Goal: Task Accomplishment & Management: Manage account settings

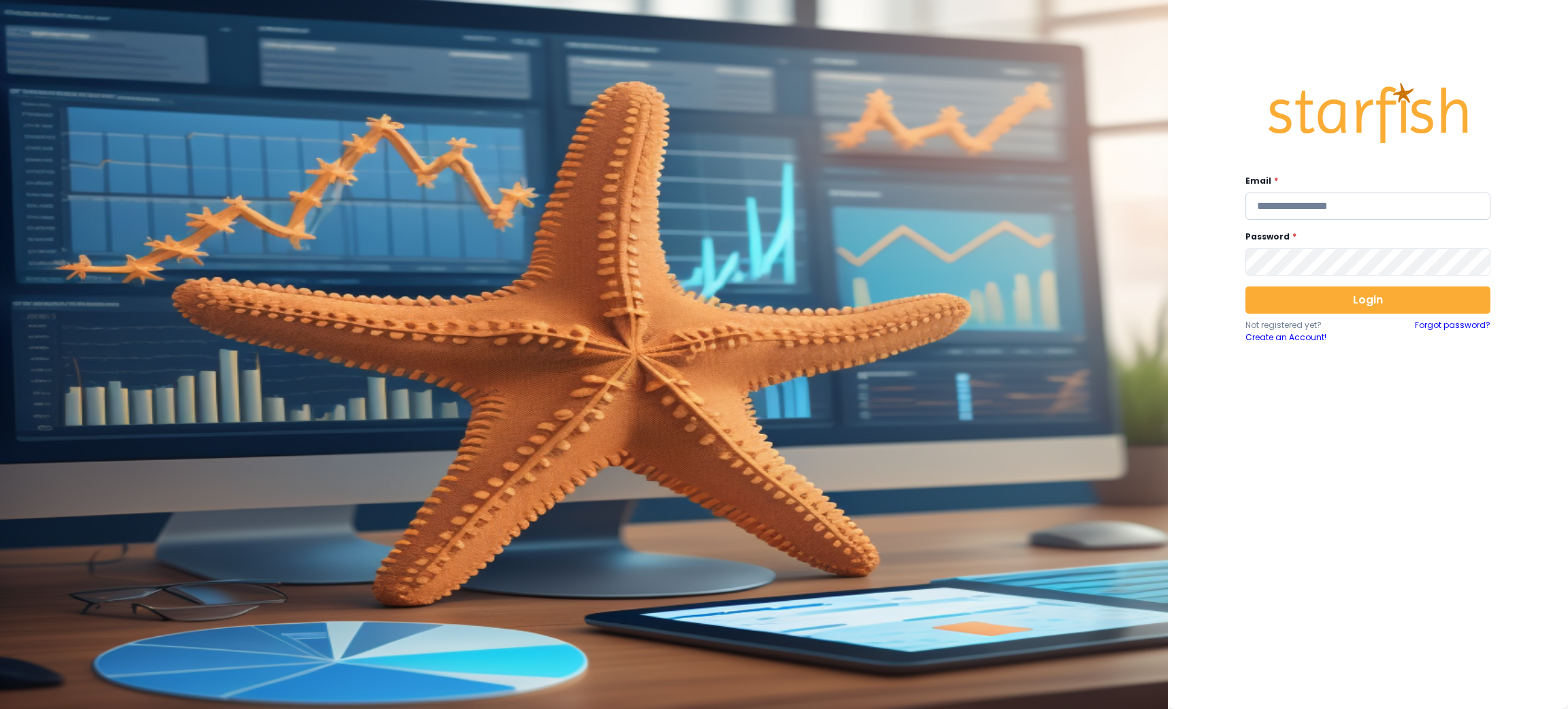
click at [1325, 206] on input "email" at bounding box center [1368, 206] width 245 height 27
type input "**********"
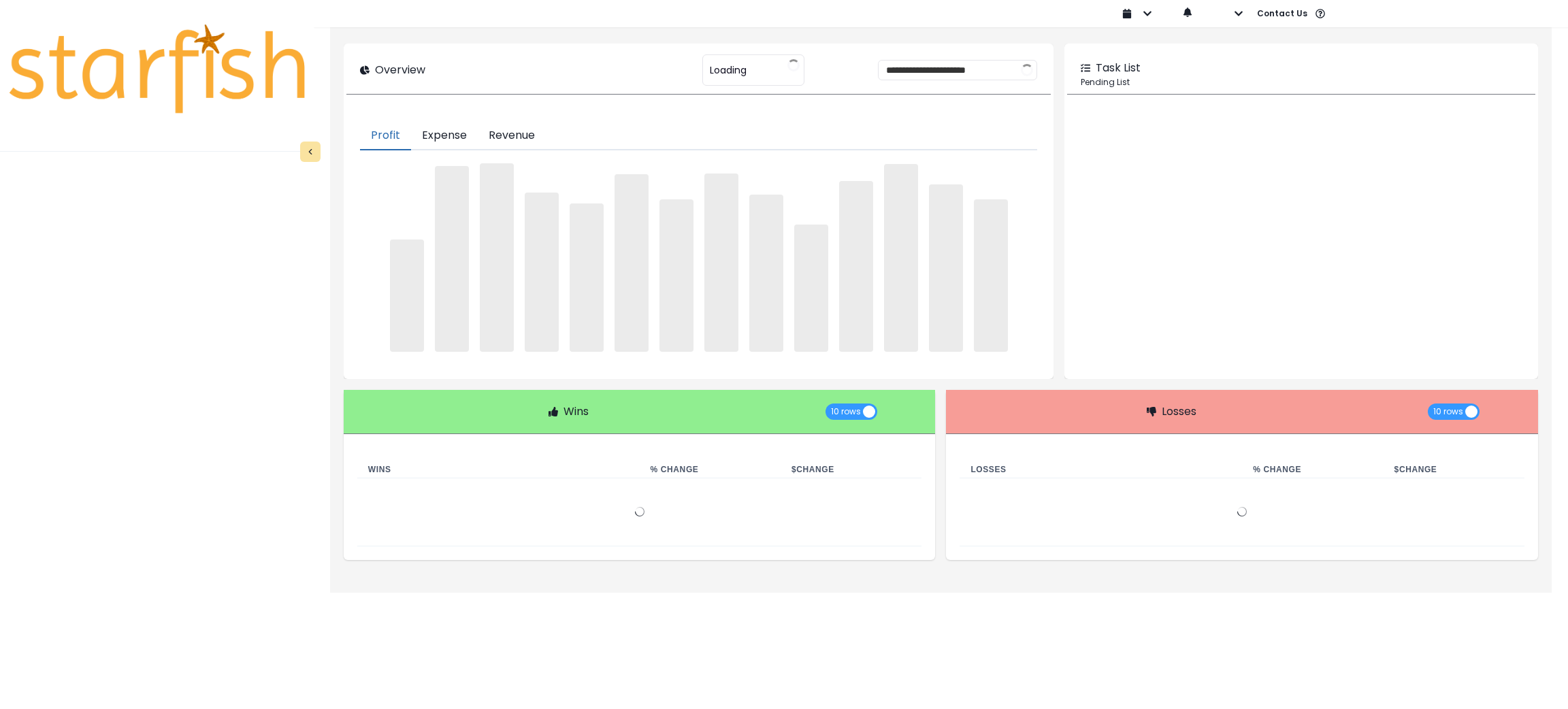
type input "********"
